Goal: Task Accomplishment & Management: Manage account settings

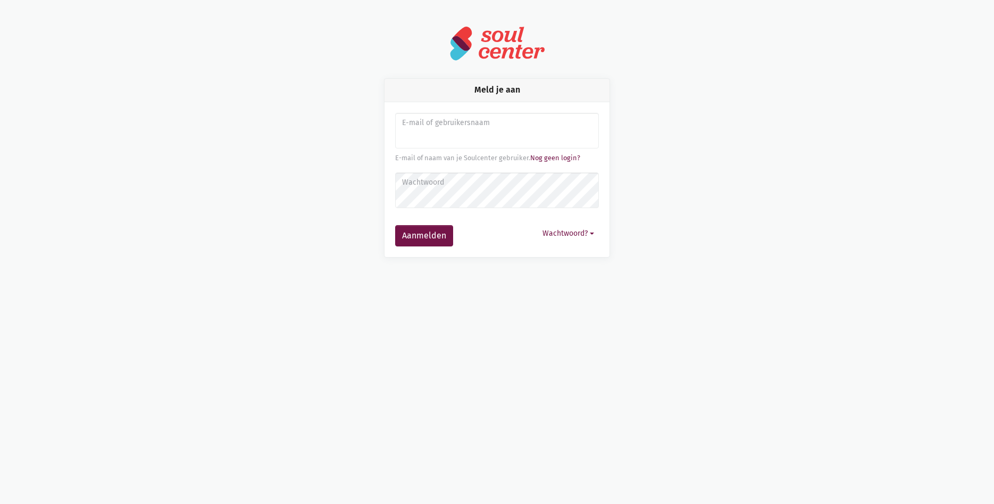
click at [465, 136] on input "Aanmelden" at bounding box center [497, 131] width 204 height 36
click at [453, 138] on input "Aanmelden" at bounding box center [497, 131] width 204 height 36
type input "[EMAIL_ADDRESS][DOMAIN_NAME]"
click at [576, 231] on button "Wachtwoord?" at bounding box center [568, 233] width 61 height 16
click at [513, 263] on link "Aanmelden zonder wachtwoord" at bounding box center [516, 258] width 163 height 18
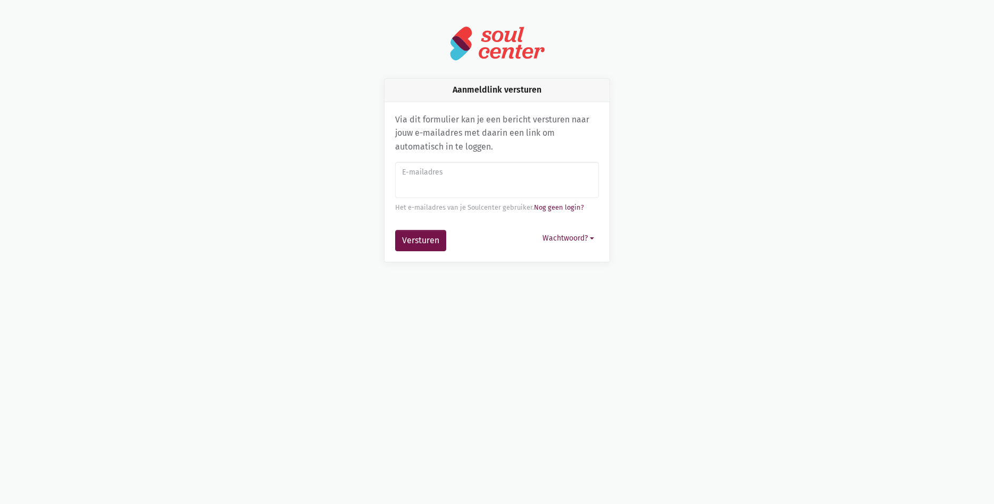
click at [436, 185] on input "E-mailadres" at bounding box center [497, 180] width 204 height 36
click at [438, 185] on input "E-mailadres" at bounding box center [497, 180] width 204 height 36
type input "[EMAIL_ADDRESS][DOMAIN_NAME]"
click at [395, 230] on button "Versturen" at bounding box center [420, 240] width 51 height 21
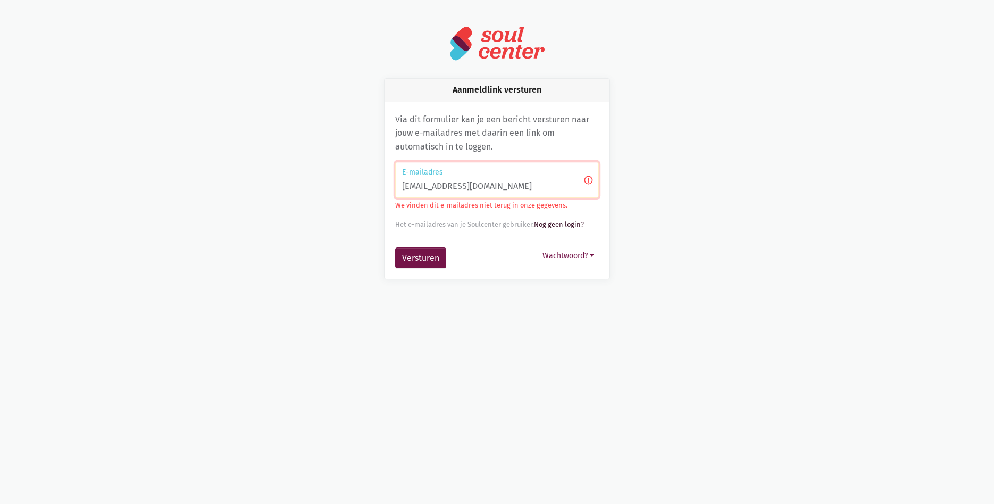
click at [563, 225] on link "Nog geen login?" at bounding box center [559, 224] width 50 height 8
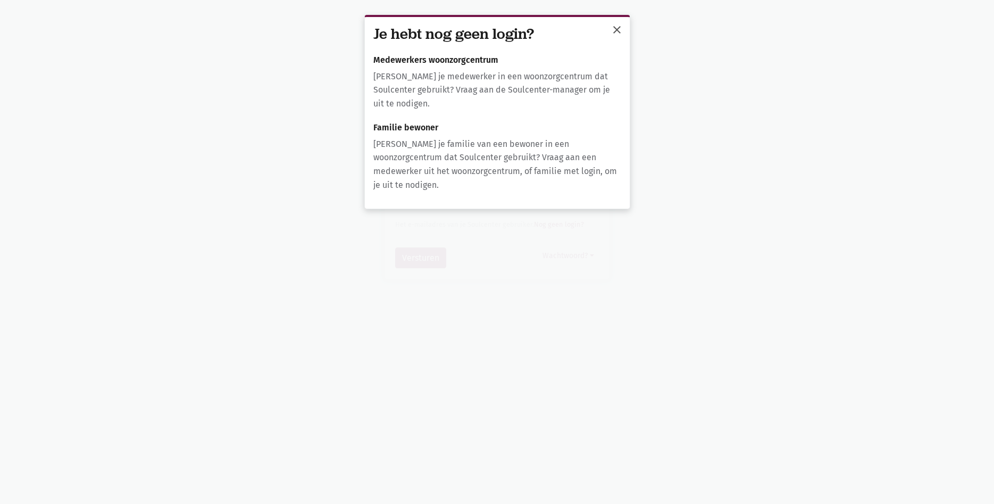
click at [613, 28] on span "close" at bounding box center [616, 29] width 13 height 13
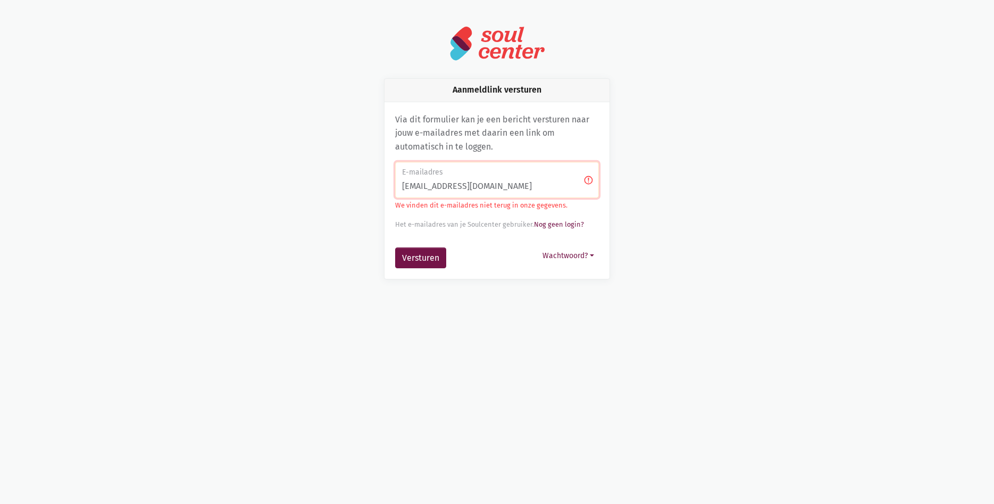
click at [361, 64] on div at bounding box center [497, 46] width 580 height 40
